Goal: Check status: Check status

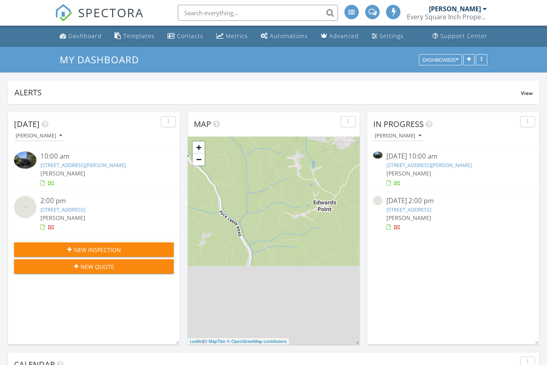
click at [286, 13] on input "text" at bounding box center [258, 13] width 160 height 16
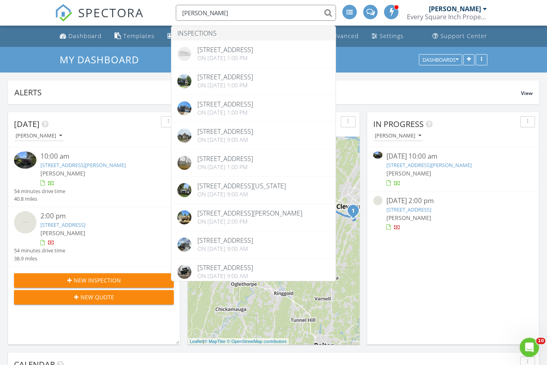
type input "Rachel bettis"
click at [508, 277] on div "In Progress Brent Warner 08/27/25 10:00 am 2860 SE McDaris Cir, Cleveland, TN 3…" at bounding box center [453, 228] width 172 height 232
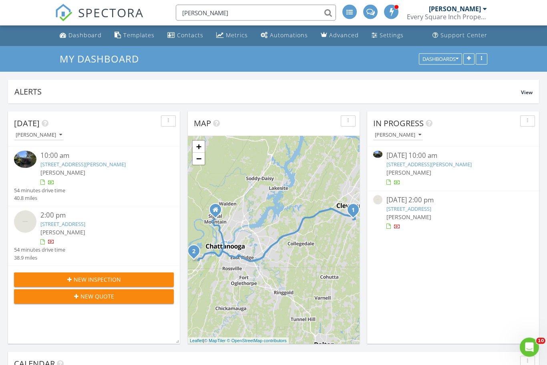
scroll to position [1, 0]
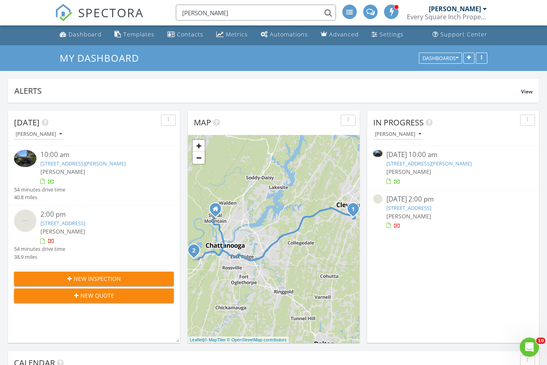
click at [85, 221] on link "4597 Amethyst Rd, Chattanooga, TN 37419" at bounding box center [62, 223] width 45 height 7
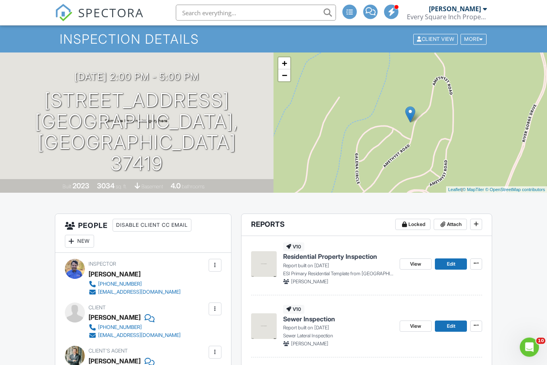
scroll to position [21, 0]
click at [267, 8] on input "text" at bounding box center [256, 13] width 160 height 16
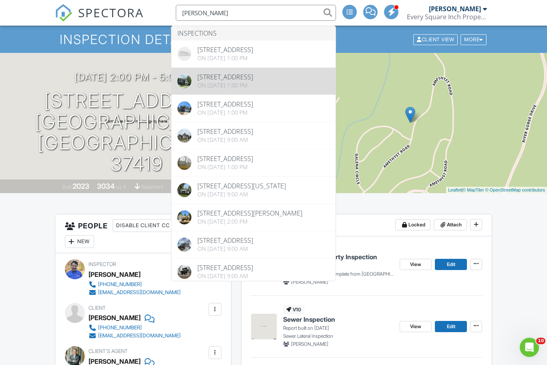
type input "Rachel bettis"
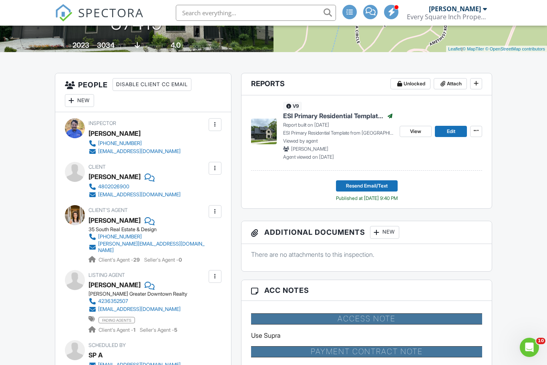
scroll to position [152, 0]
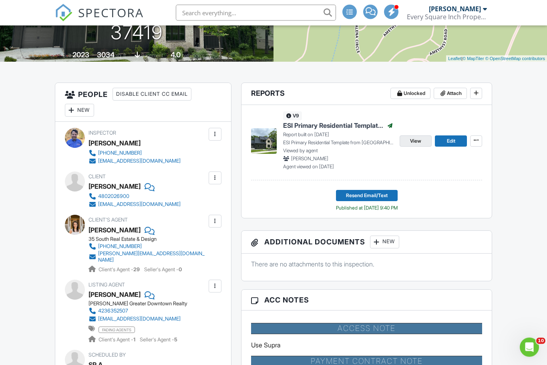
click at [418, 141] on span "View" at bounding box center [415, 141] width 11 height 8
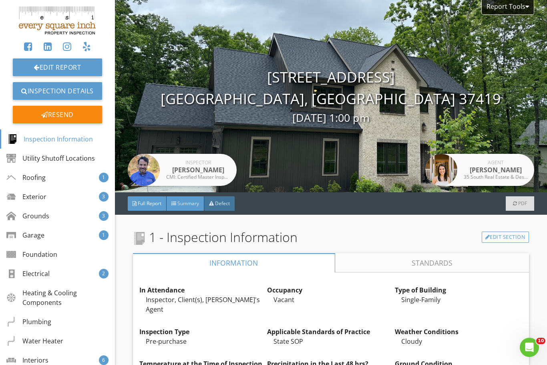
click at [193, 209] on div "Summary" at bounding box center [186, 203] width 38 height 14
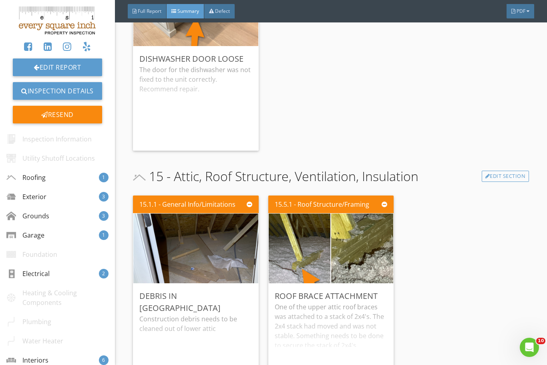
scroll to position [2190, 0]
click at [0, 0] on html "Summary Full Report Refresh PDFs CMI: Certified Master Inspector Recommendation…" at bounding box center [273, 182] width 547 height 365
click at [529, 195] on div "15.1.1 - General Info/Limitations Debris in lower attic Construction debris nee…" at bounding box center [331, 292] width 396 height 199
